Goal: Task Accomplishment & Management: Use online tool/utility

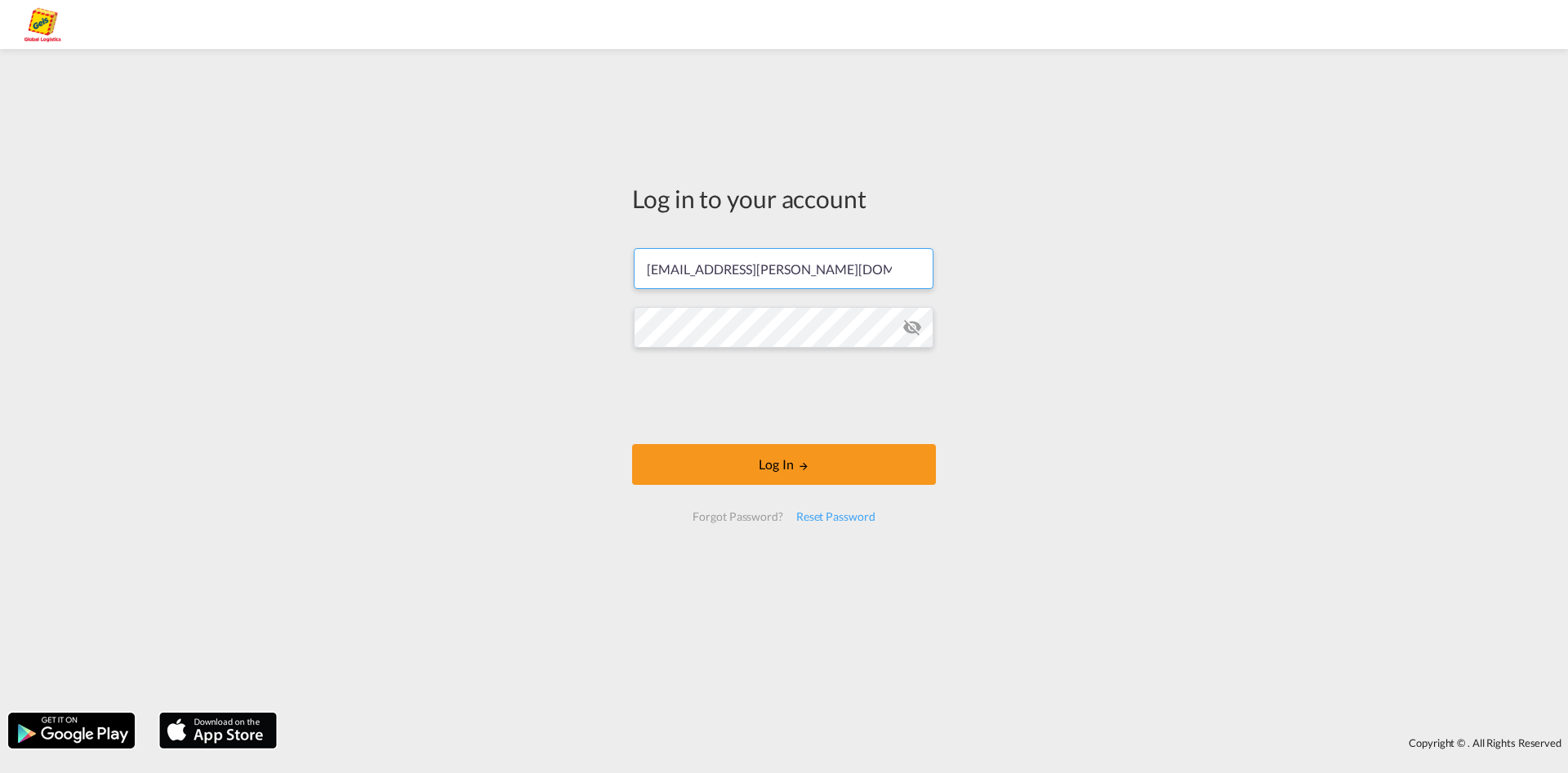
type input "[EMAIL_ADDRESS][PERSON_NAME][DOMAIN_NAME]"
click at [927, 288] on input "[EMAIL_ADDRESS][PERSON_NAME][DOMAIN_NAME]" at bounding box center [783, 268] width 299 height 40
click at [812, 463] on button "Log In" at bounding box center [784, 464] width 304 height 40
